Goal: Check status: Check status

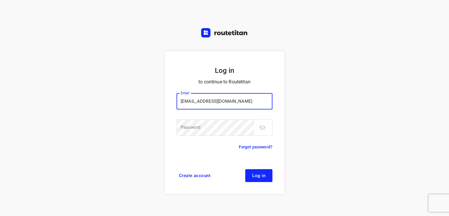
type input "[EMAIL_ADDRESS][DOMAIN_NAME]"
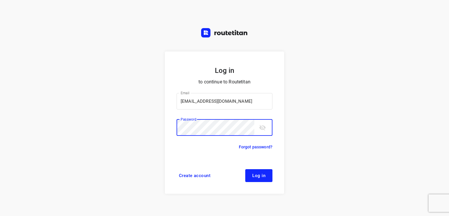
click at [245, 169] on button "Log in" at bounding box center [258, 175] width 27 height 13
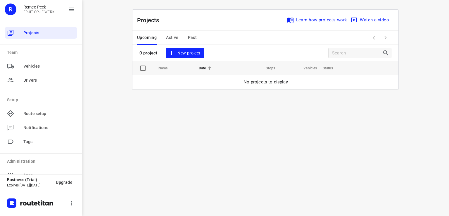
click at [175, 34] on span "Active" at bounding box center [172, 37] width 12 height 7
click at [150, 38] on span "Upcoming" at bounding box center [147, 37] width 20 height 7
